Goal: Task Accomplishment & Management: Use online tool/utility

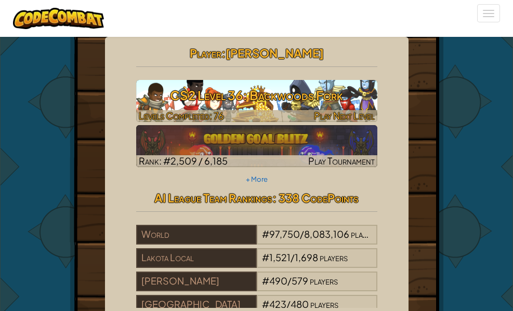
click at [157, 96] on h3 "CS2 Level 36: Backwoods Fork" at bounding box center [256, 95] width 241 height 23
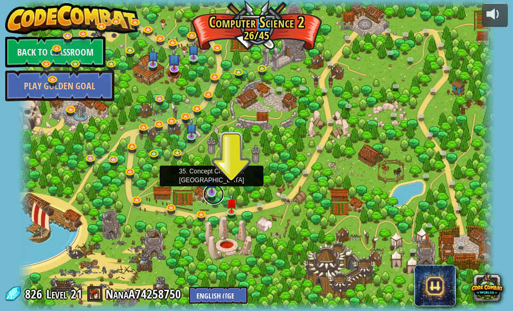
click at [214, 197] on link at bounding box center [213, 194] width 21 height 21
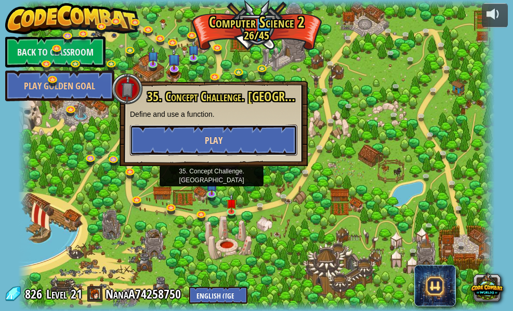
click at [234, 139] on button "Play" at bounding box center [213, 140] width 167 height 31
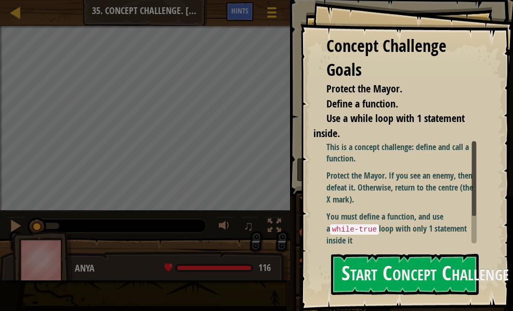
click at [405, 297] on div "Concept Challenge Goals Protect the Mayor. Define a function. Use a while loop …" at bounding box center [406, 155] width 212 height 311
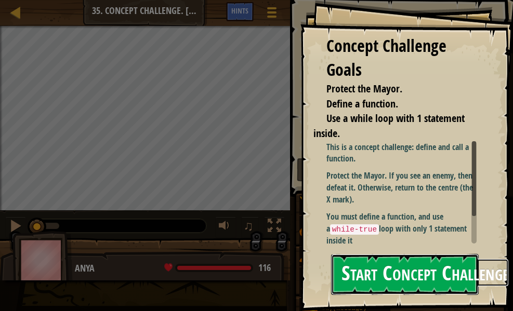
click at [403, 291] on button "Start Concept Challenge" at bounding box center [405, 274] width 148 height 41
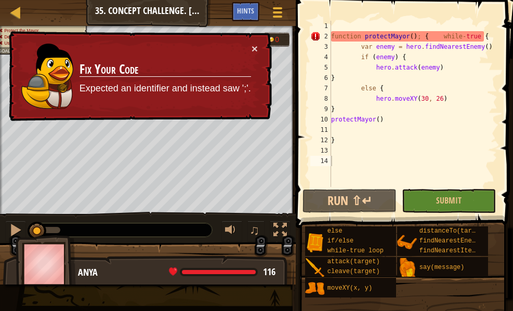
click at [489, 131] on div "function protectMayor ( ) ; { while - true { var enemy = hero . findNearestEnem…" at bounding box center [413, 114] width 168 height 187
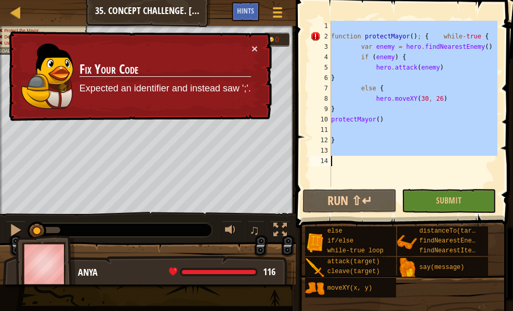
paste textarea "function protectMayor() { var enemy = hero.findNearestEnemy(); if (enemy) { her…"
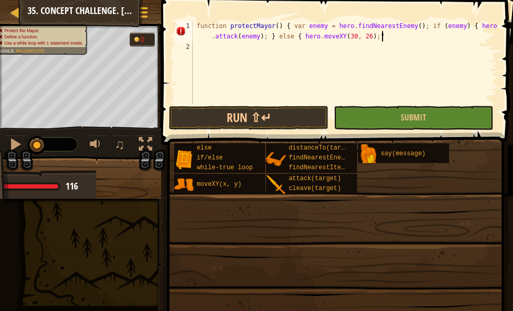
type textarea "function protectMayor() { var enemy = hero.findNearestEnemy(); if (enemy) { her…"
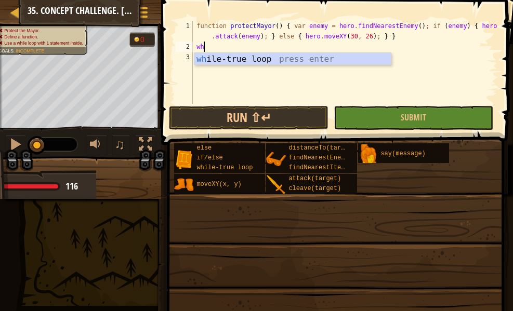
type textarea "whi"
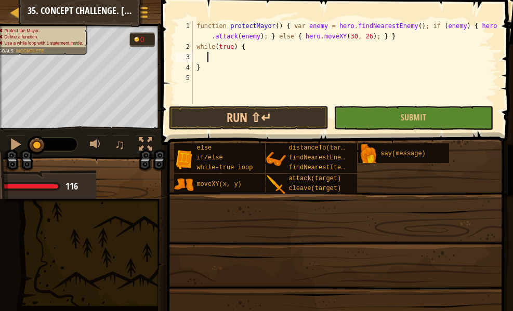
type textarea "p"
type textarea "while(true) {"
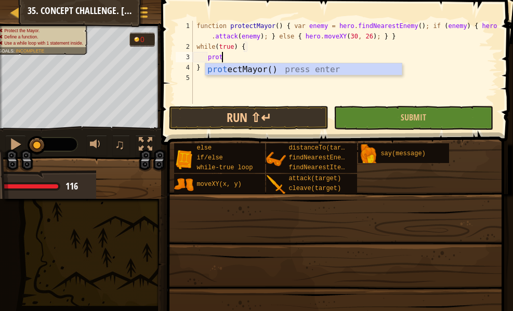
type textarea "prote"
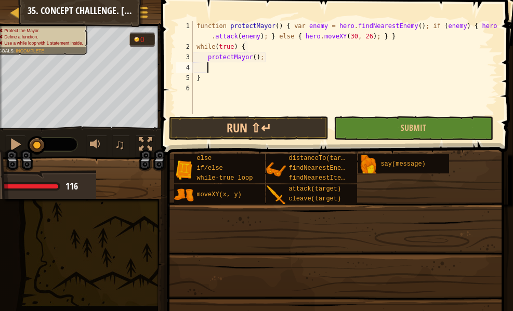
scroll to position [5, 2]
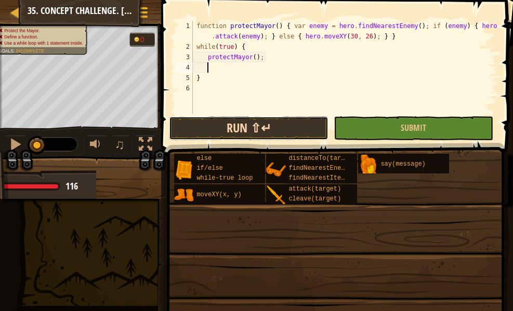
click at [275, 136] on button "Run ⇧↵" at bounding box center [249, 128] width 160 height 24
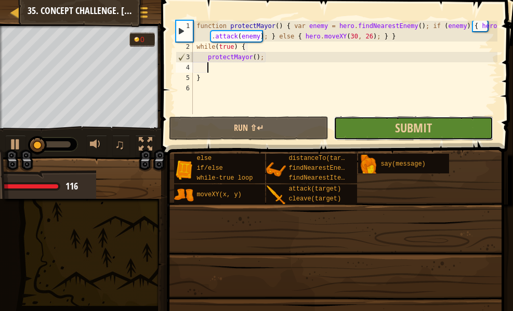
click at [361, 121] on button "Submit" at bounding box center [414, 128] width 160 height 24
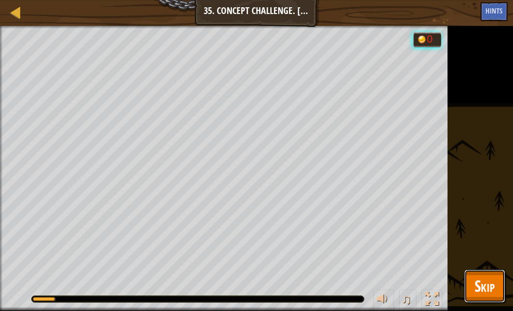
click at [500, 301] on button "Skip" at bounding box center [484, 286] width 41 height 33
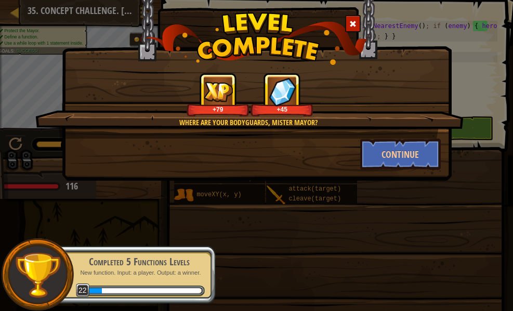
click at [351, 22] on span at bounding box center [352, 23] width 7 height 7
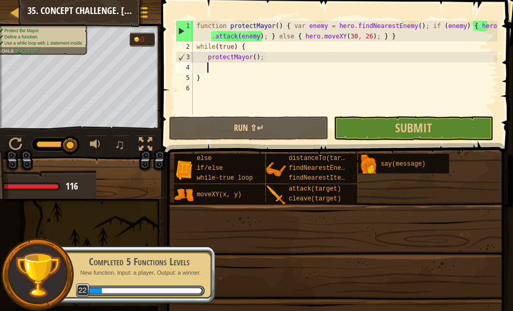
type textarea "}"
